Goal: Information Seeking & Learning: Learn about a topic

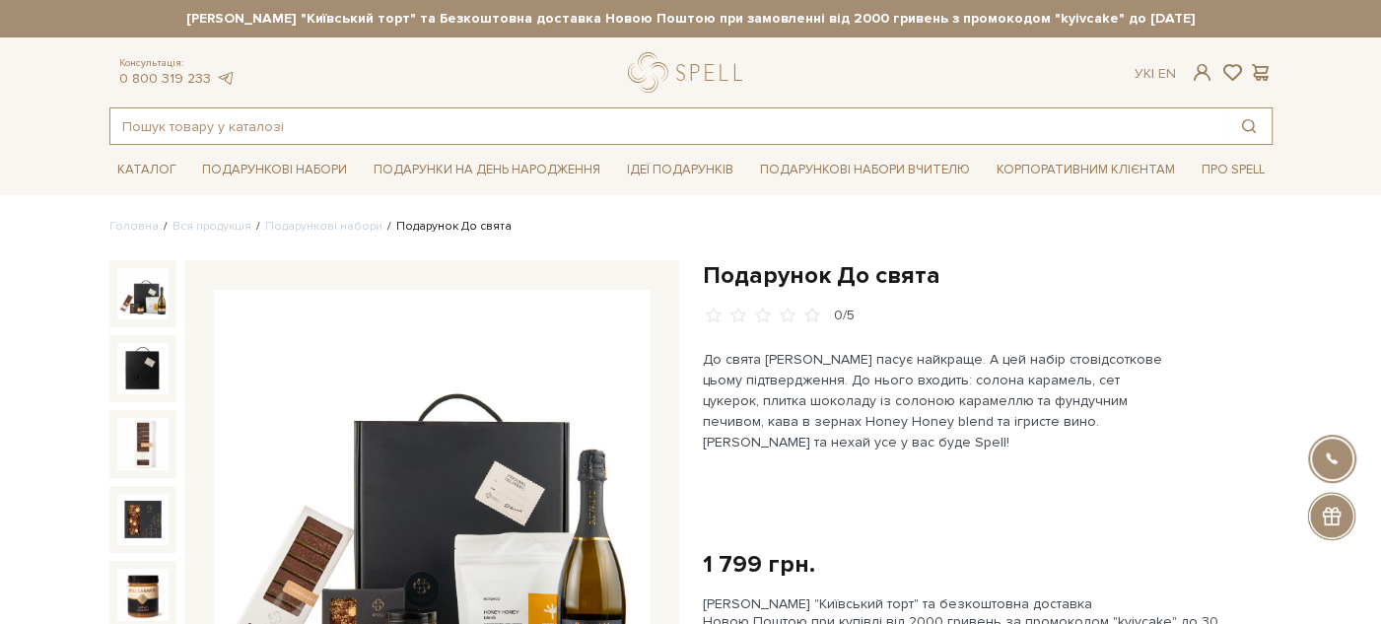
drag, startPoint x: 326, startPoint y: 120, endPoint x: 329, endPoint y: 130, distance: 10.3
click at [328, 129] on input "text" at bounding box center [668, 125] width 1116 height 35
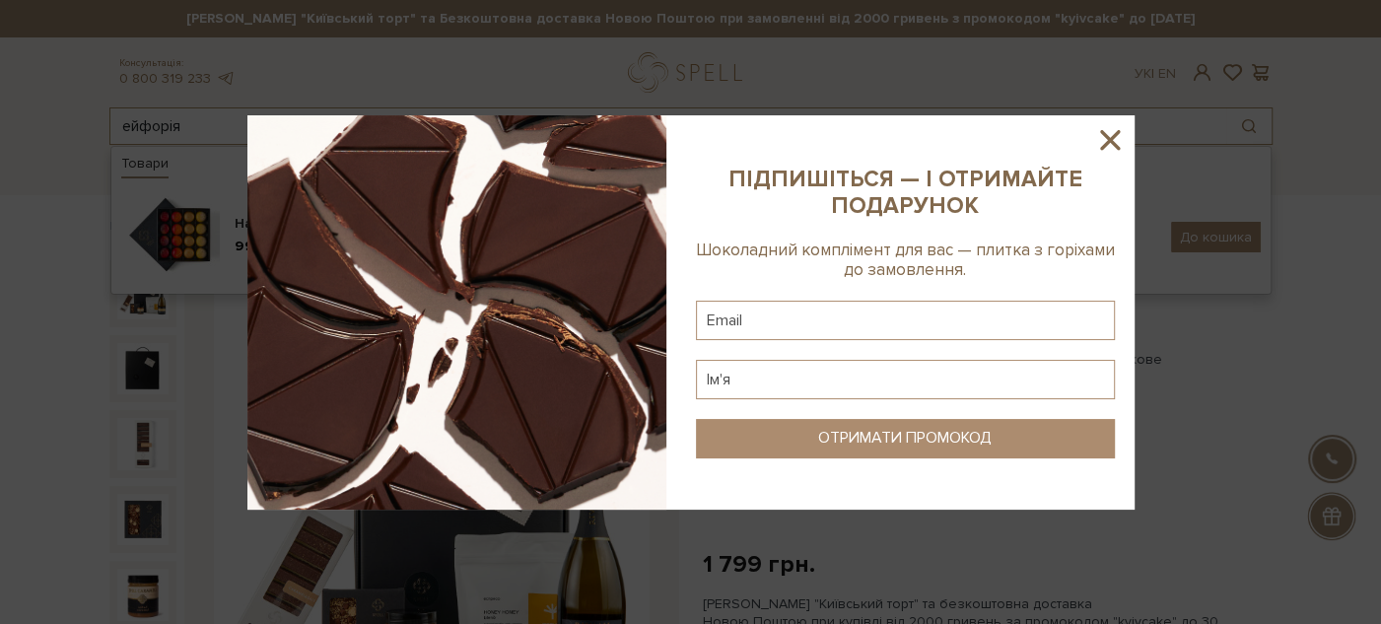
type input "ейфорія"
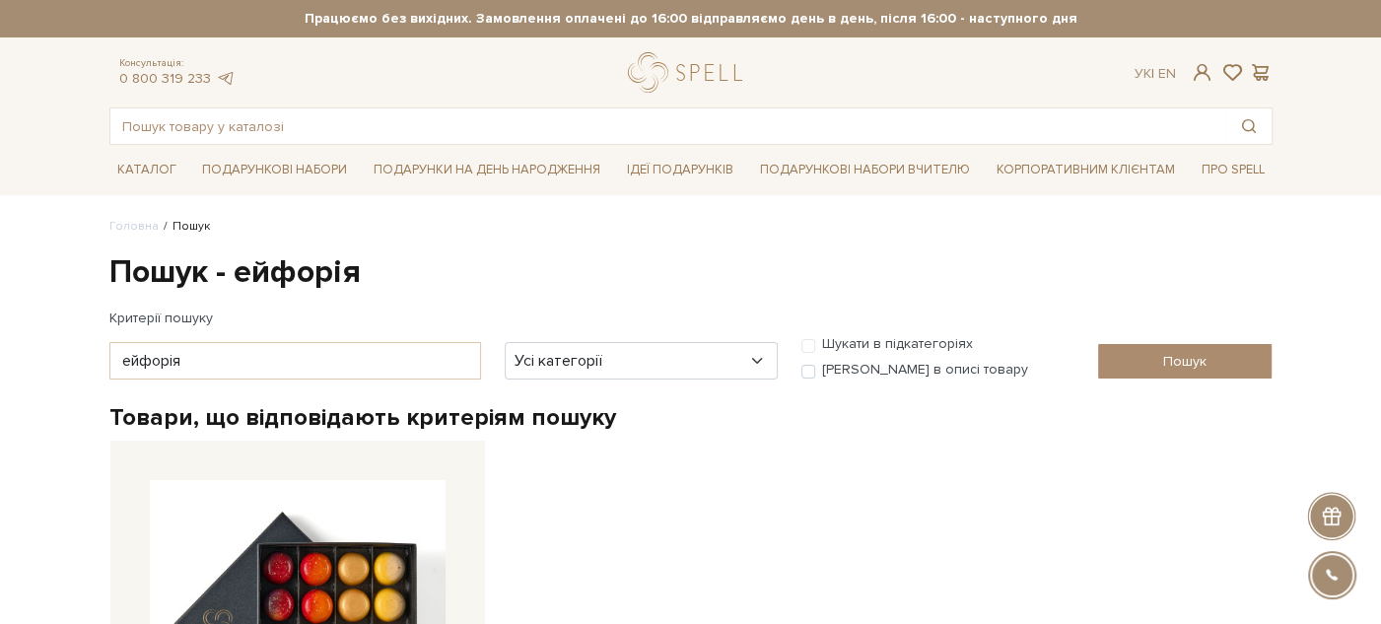
scroll to position [219, 0]
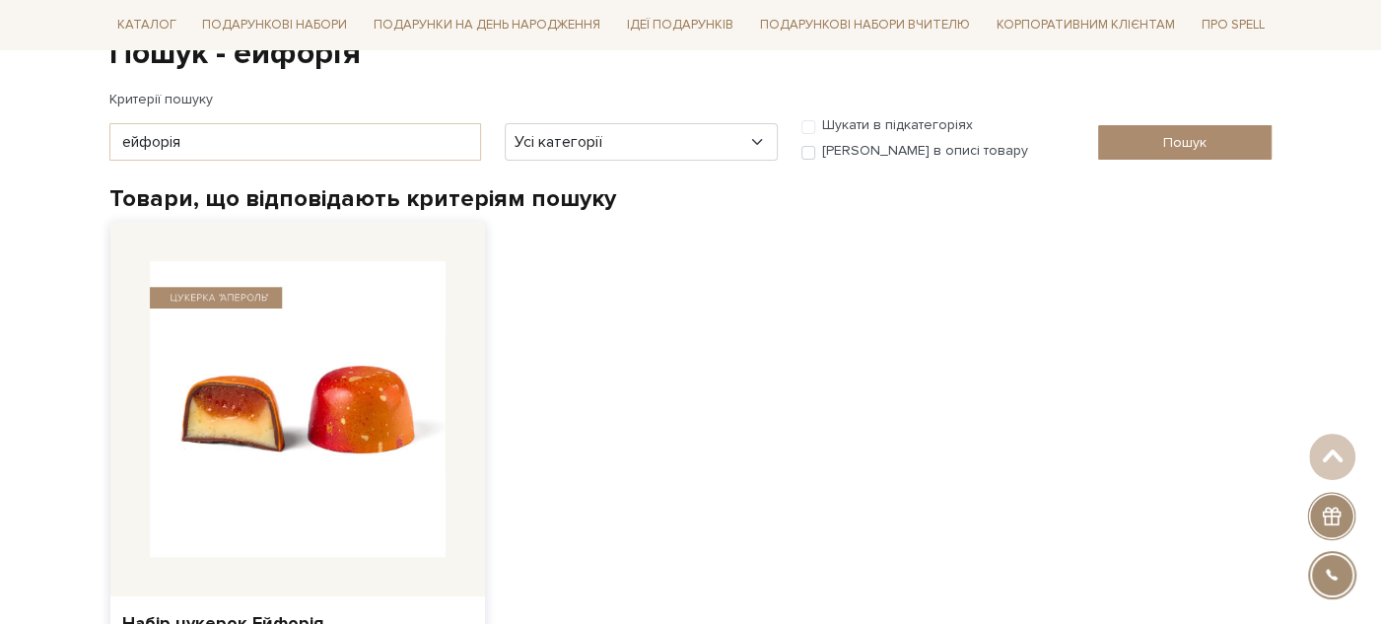
click at [309, 383] on img at bounding box center [298, 409] width 296 height 296
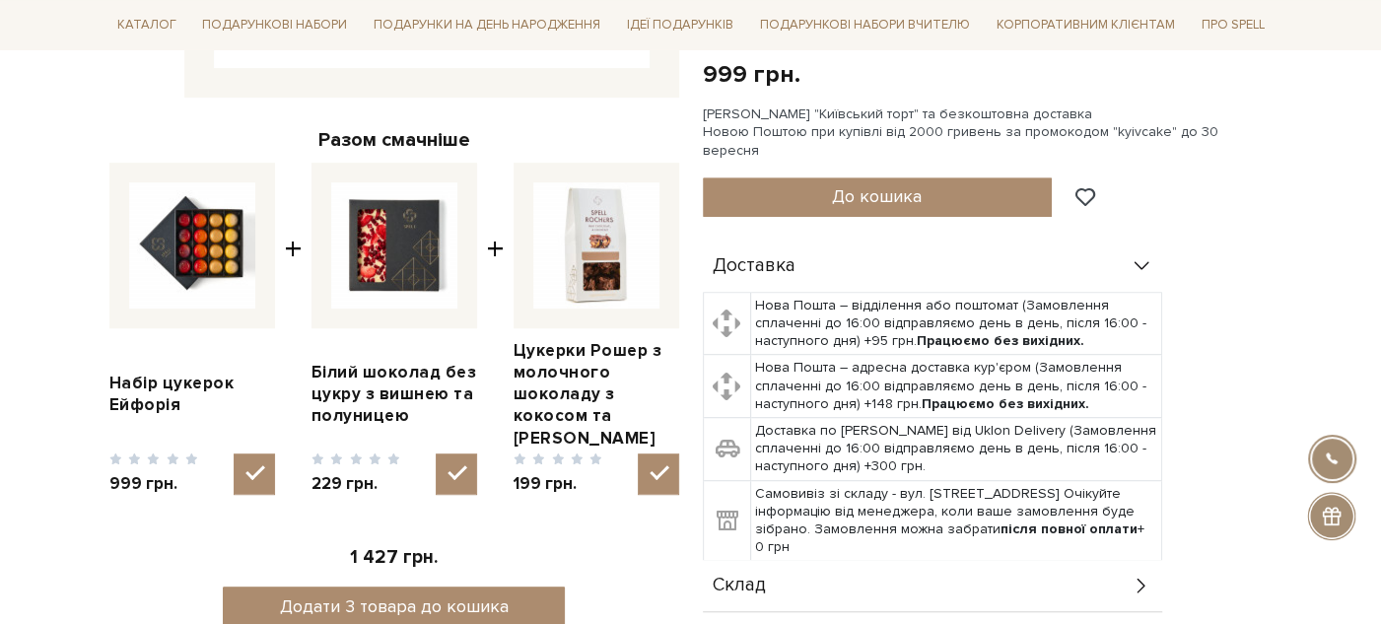
scroll to position [875, 0]
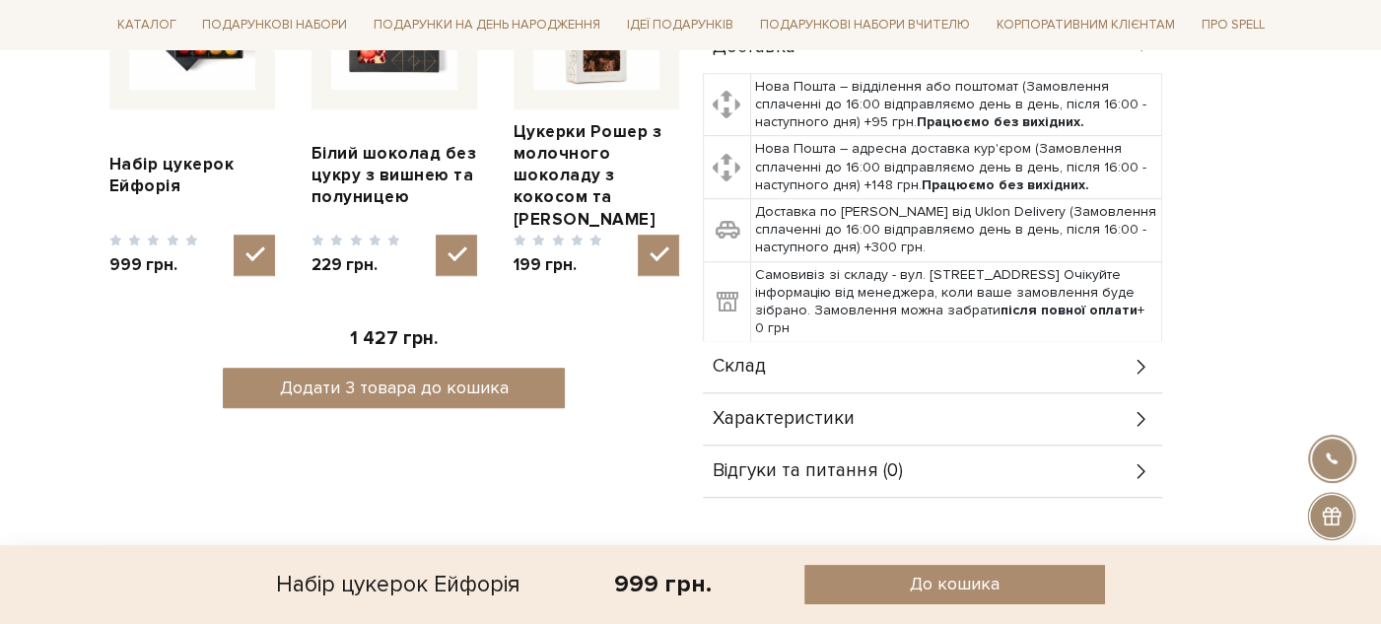
click at [795, 341] on div "Склад" at bounding box center [932, 366] width 459 height 51
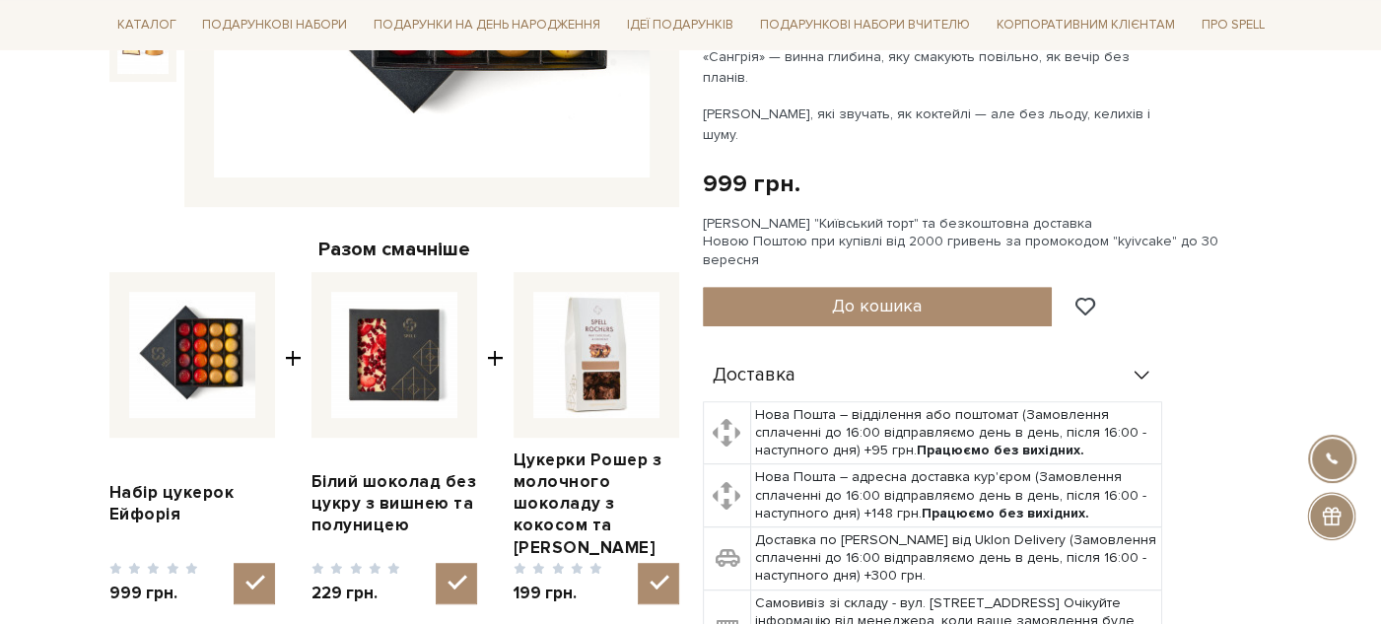
scroll to position [0, 0]
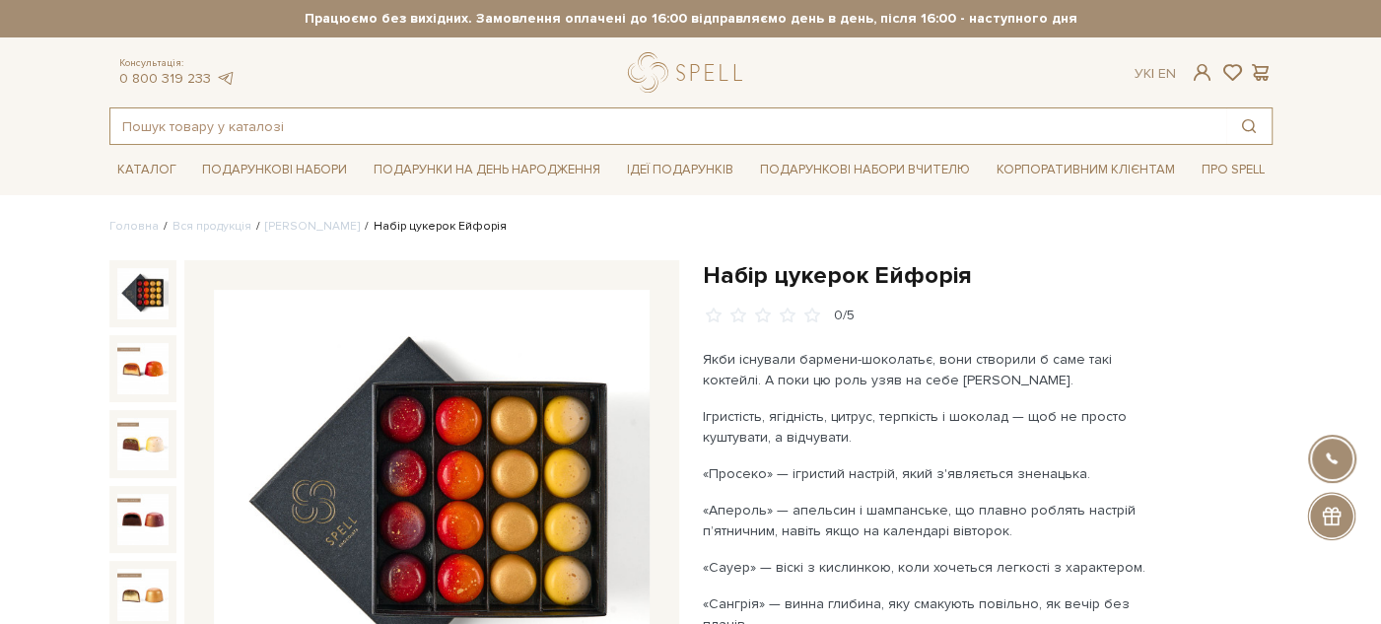
click at [370, 120] on input "text" at bounding box center [668, 125] width 1116 height 35
paste input "Шоколад "Плитка з темного, білого шоколаду з карамеллю з пеканом та кокосом" ТЮ…"
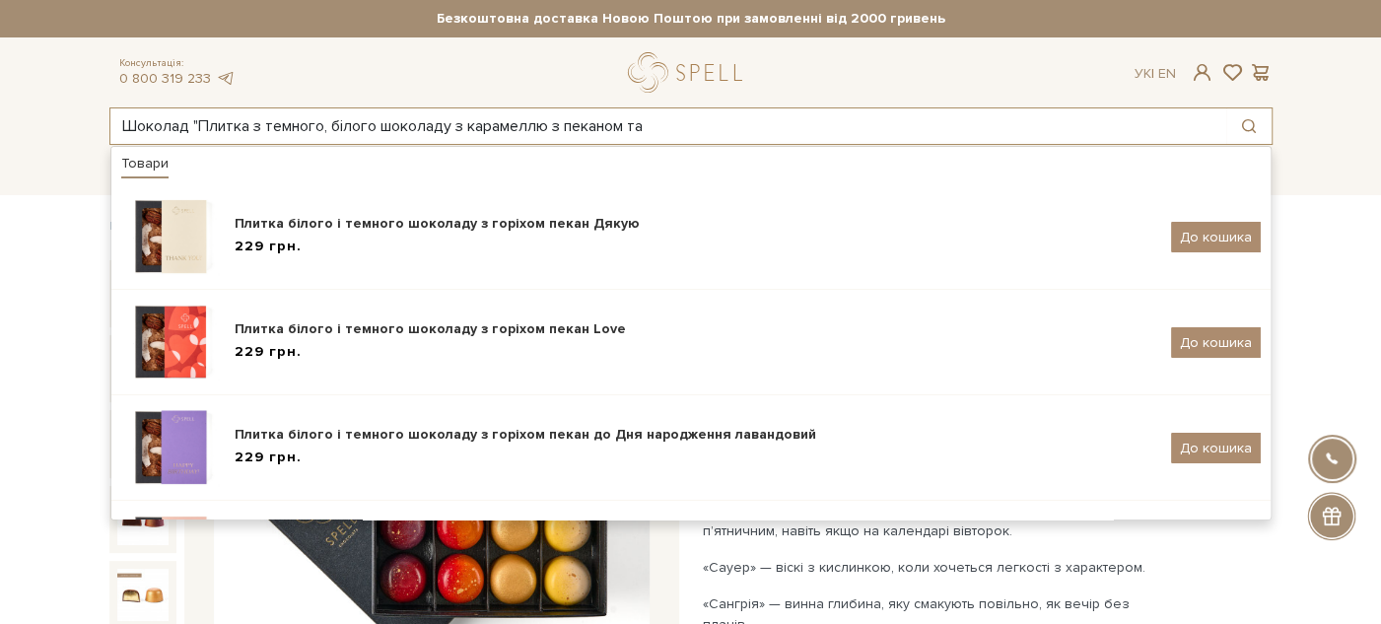
type input "Шоколад "Плитка з темного, білого шоколаду з карамеллю з пеканом та"
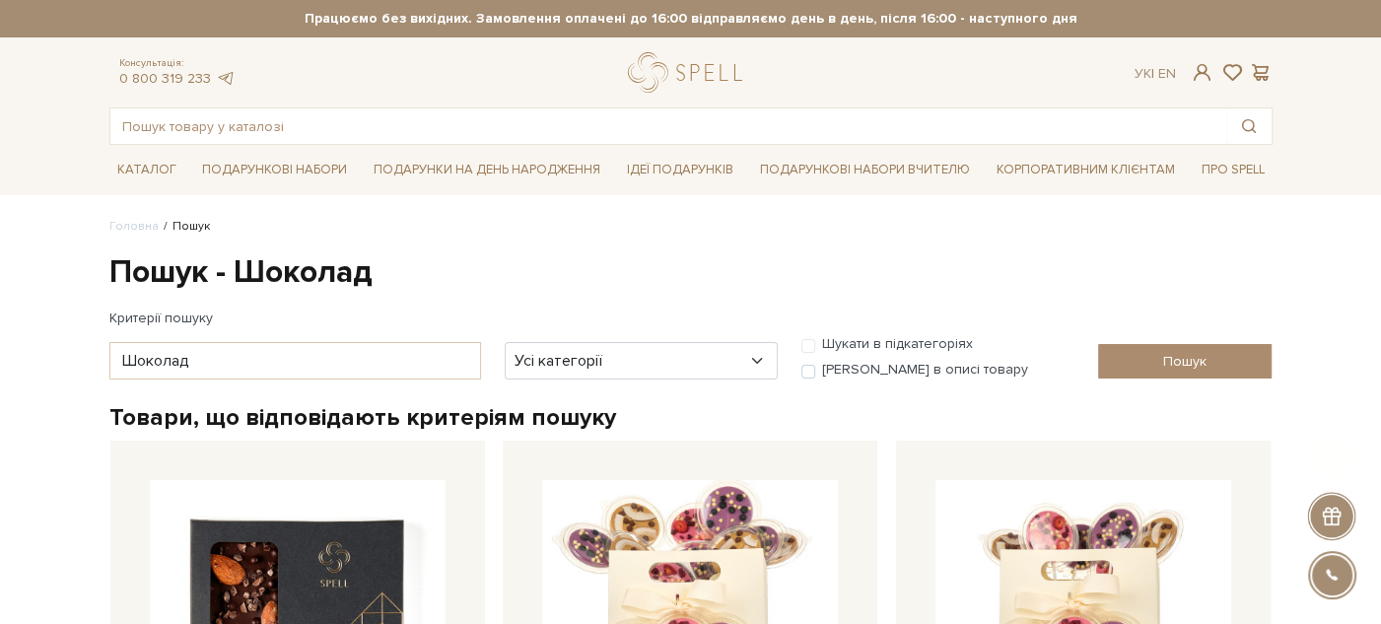
scroll to position [438, 0]
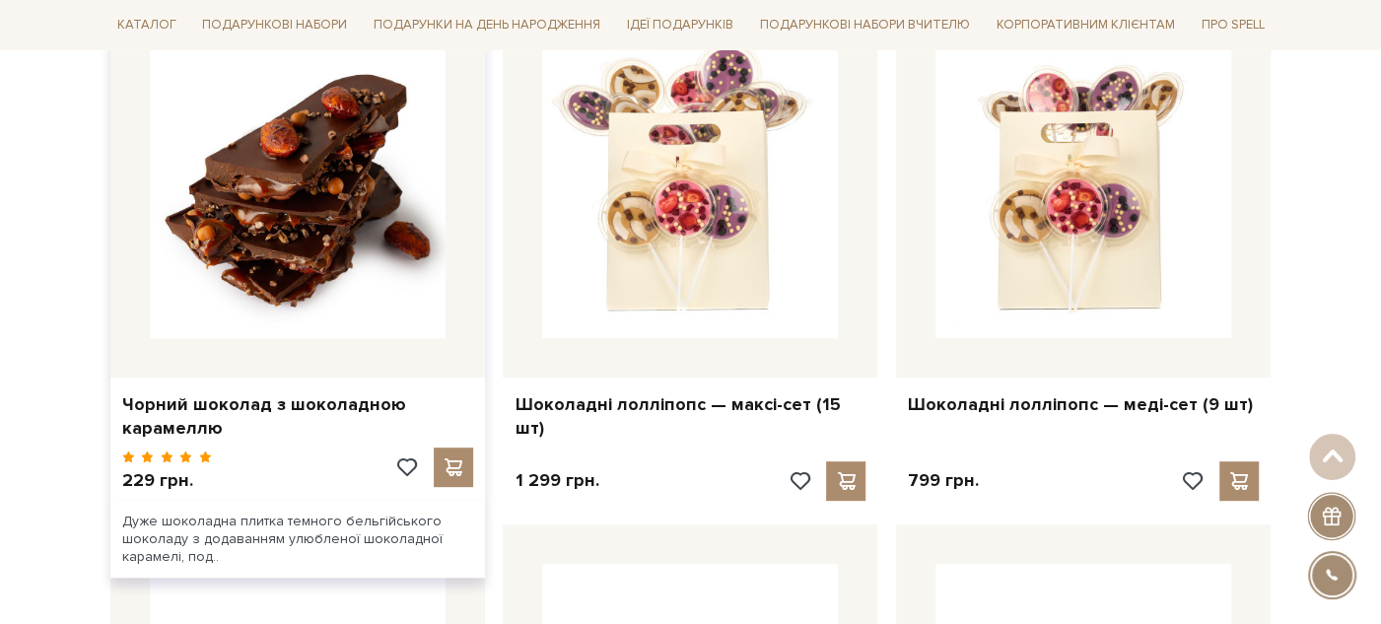
click at [343, 251] on img at bounding box center [298, 190] width 296 height 296
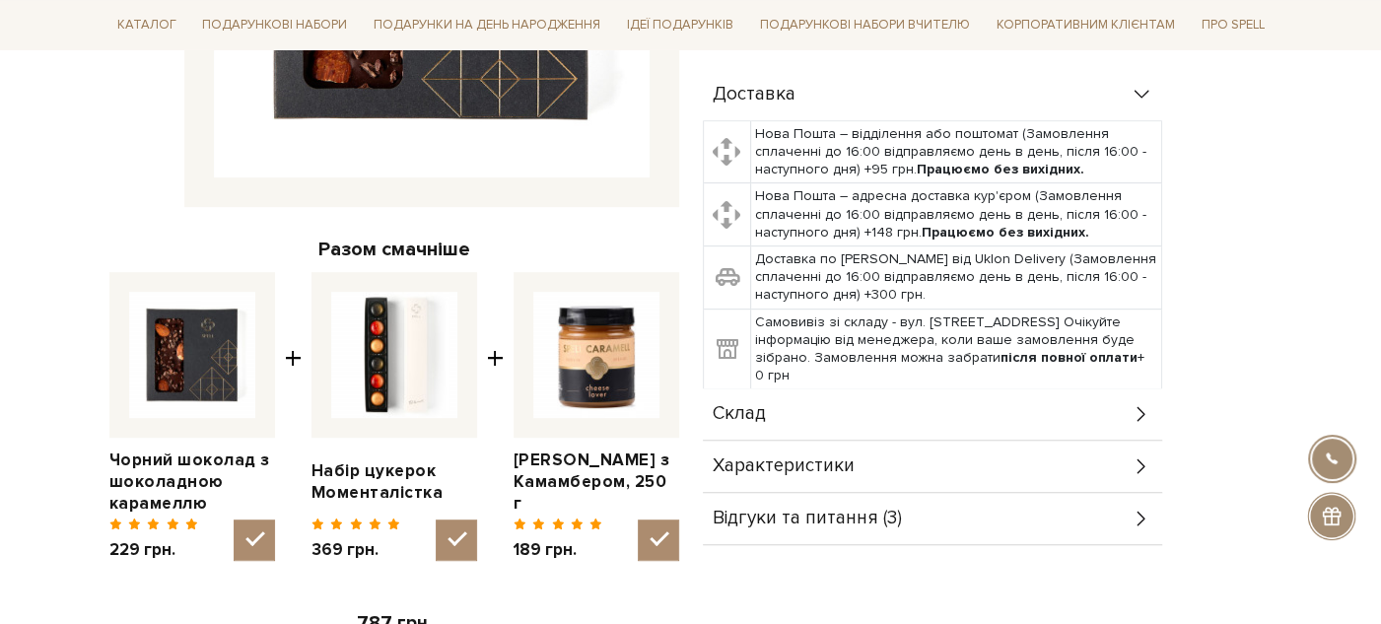
click at [733, 405] on span "Склад" at bounding box center [739, 414] width 53 height 18
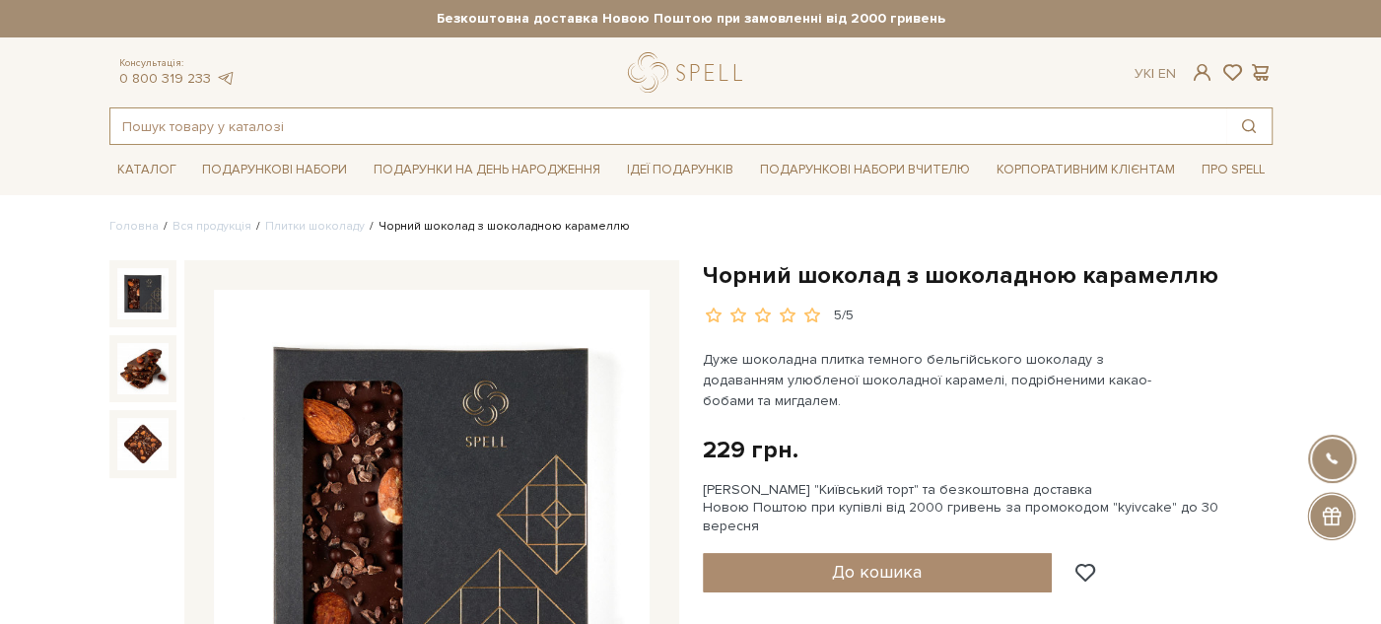
click at [475, 137] on input "text" at bounding box center [668, 125] width 1116 height 35
paste input "Шоколад український гори "Плитка з молочного шоколаду та асорті горіха""
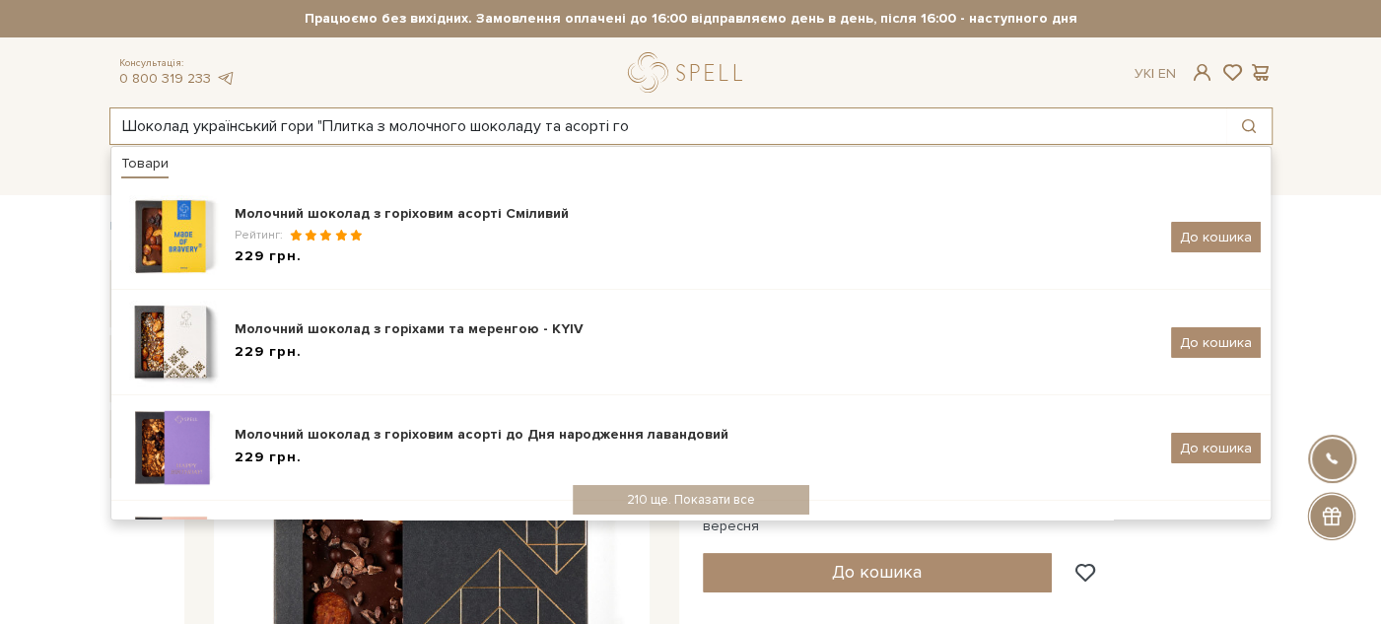
drag, startPoint x: 320, startPoint y: 119, endPoint x: 705, endPoint y: 114, distance: 384.4
click at [705, 114] on input "Шоколад український гори "Плитка з молочного шоколаду та асорті го" at bounding box center [668, 125] width 1116 height 35
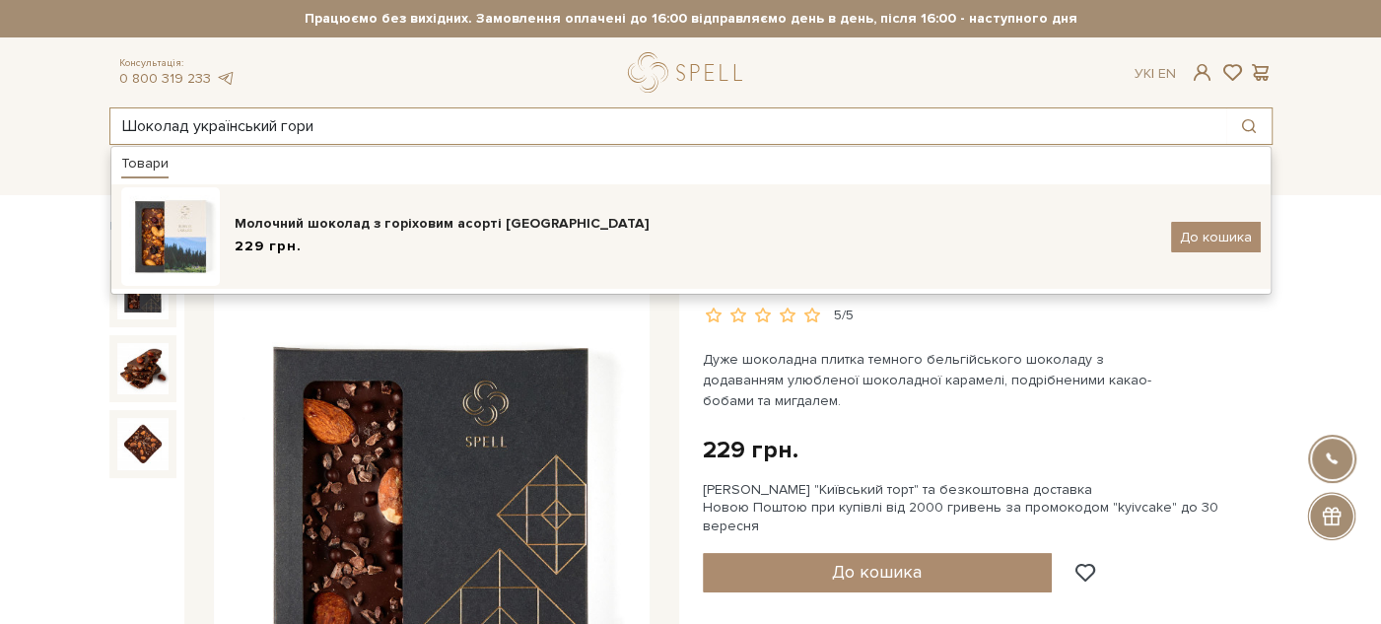
type input "Шоколад український гори"
click at [523, 235] on div "Молочний шоколад з горіховим асорті Україна 229 грн." at bounding box center [696, 237] width 922 height 46
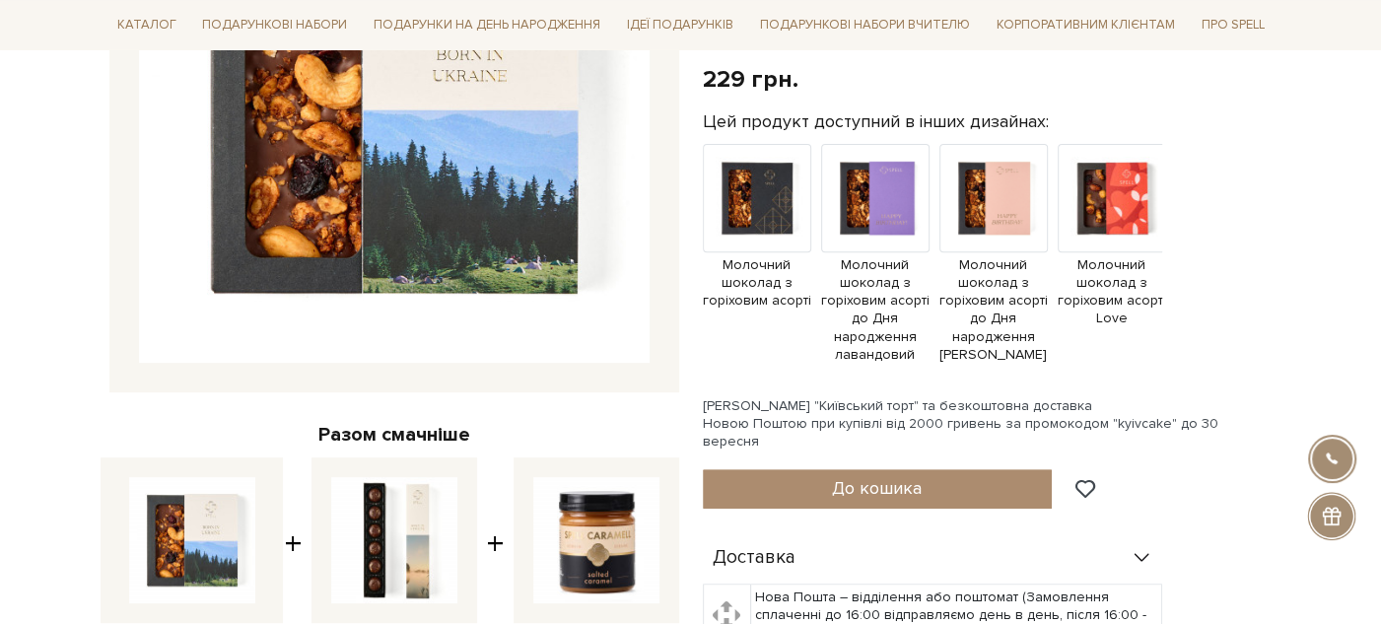
scroll to position [875, 0]
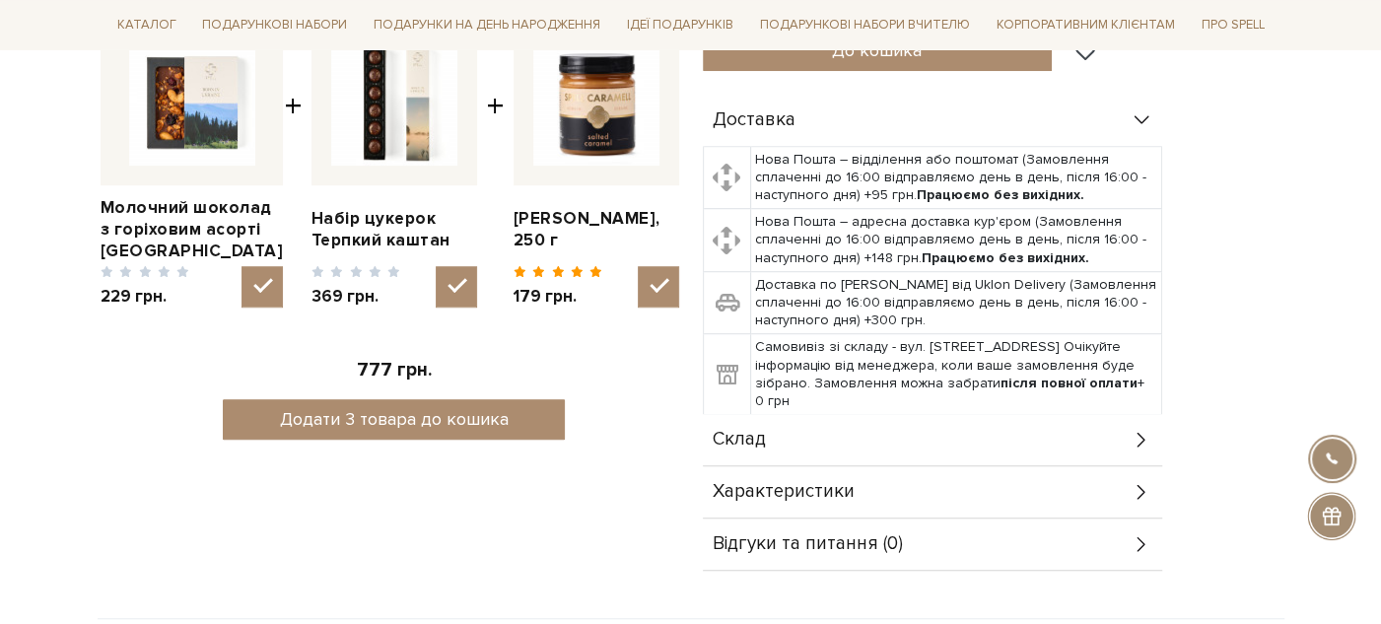
click at [826, 414] on div "Склад" at bounding box center [932, 439] width 459 height 51
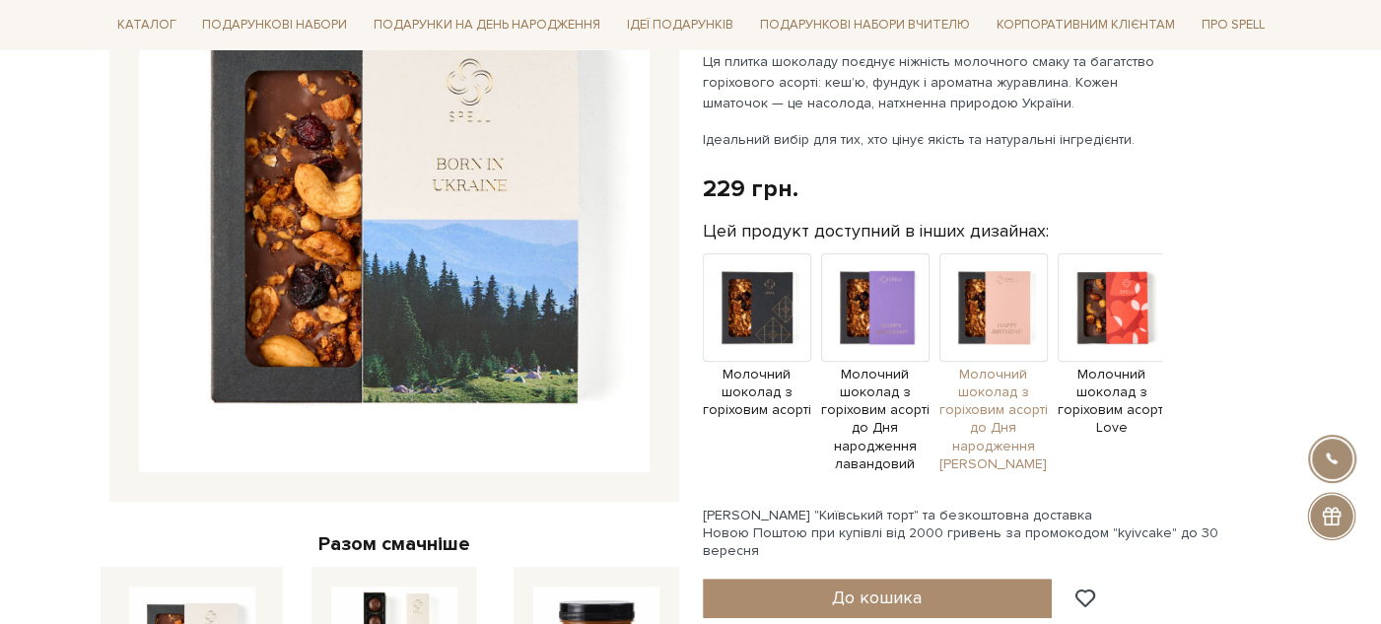
scroll to position [0, 0]
